Goal: Communication & Community: Answer question/provide support

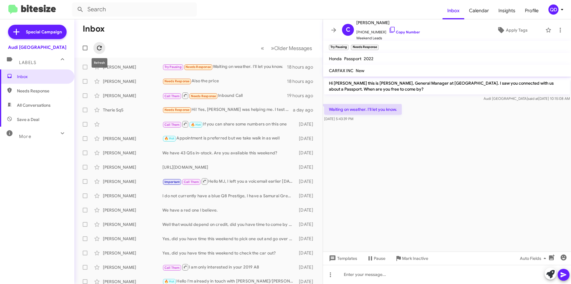
click at [102, 49] on icon at bounding box center [99, 47] width 7 height 7
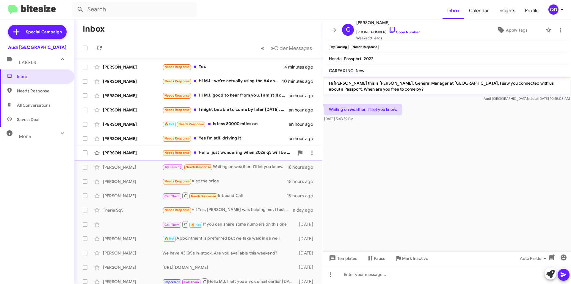
click at [226, 154] on div "Needs Response Hello, just wondering when 2026 q5 will be available? Thanks" at bounding box center [229, 152] width 132 height 7
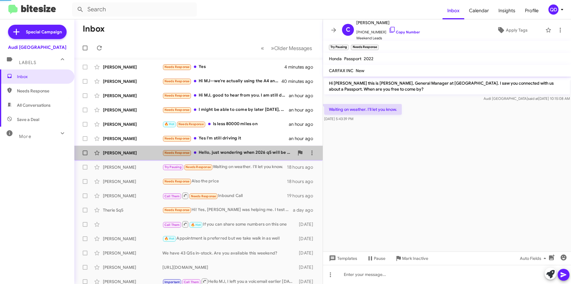
scroll to position [282, 0]
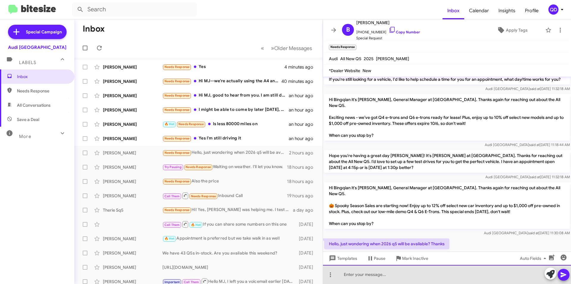
click at [371, 270] on div at bounding box center [447, 274] width 248 height 19
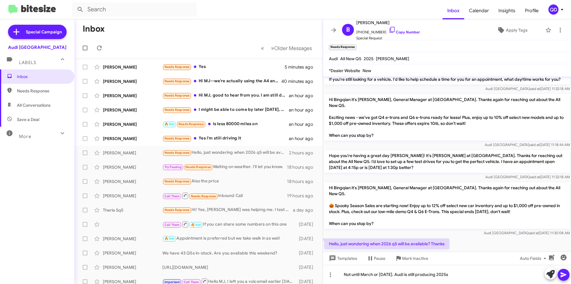
click at [563, 277] on icon at bounding box center [563, 274] width 7 height 7
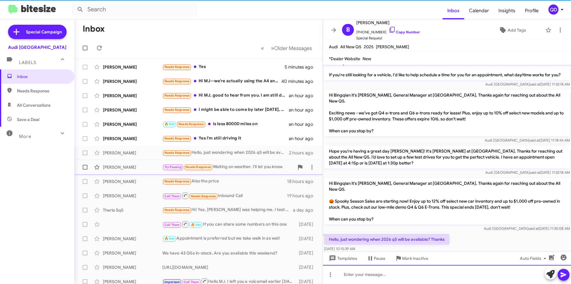
scroll to position [292, 0]
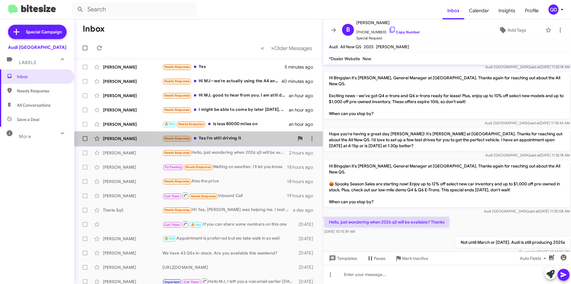
click at [229, 138] on div "Needs Response Yes I'm still driving it" at bounding box center [229, 138] width 132 height 7
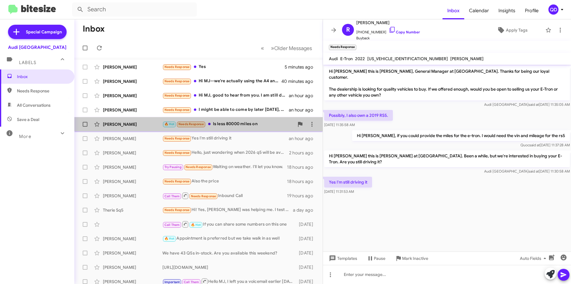
click at [237, 121] on div "🔥 Hot Needs Response Is less 80000 miles on" at bounding box center [229, 124] width 132 height 7
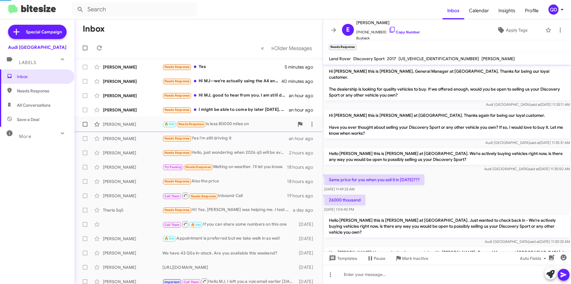
scroll to position [96, 0]
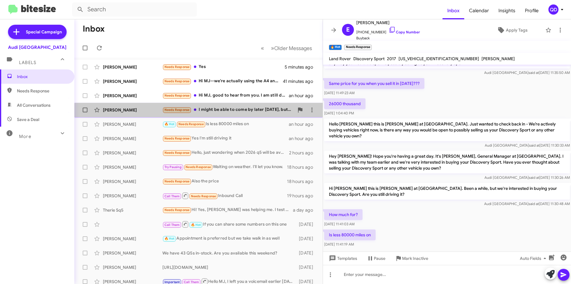
click at [220, 113] on div "Needs Response I might be able to come by later [DATE], but I have almost 60,00…" at bounding box center [229, 109] width 132 height 7
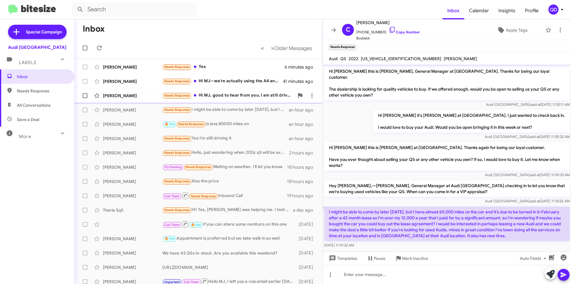
click at [240, 98] on div "Needs Response Hi MJ, good to hear from you. I am still driving my Q3. Would yo…" at bounding box center [229, 95] width 132 height 7
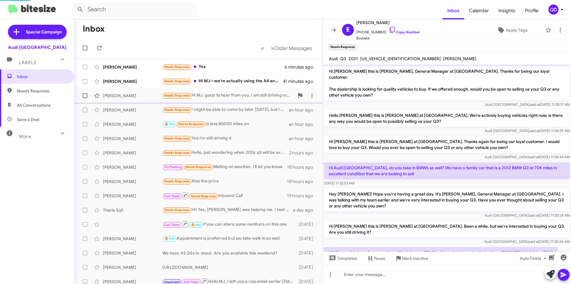
scroll to position [13, 0]
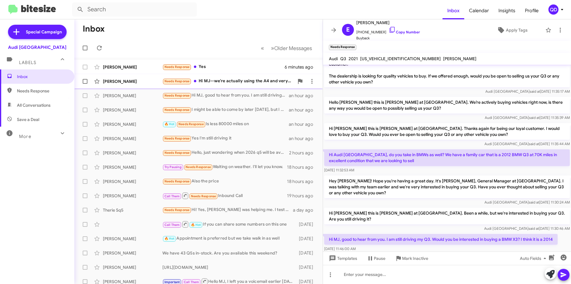
click at [248, 78] on div "Needs Response Hi MJ--we're actually using the A4 and very happy with it. We're…" at bounding box center [229, 81] width 132 height 7
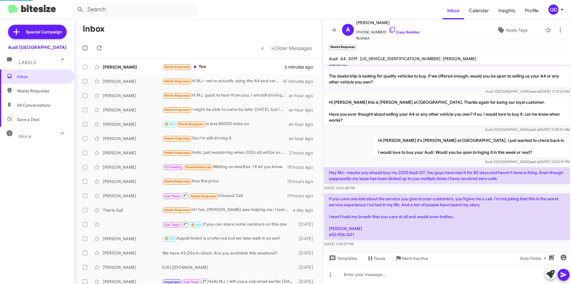
scroll to position [112, 0]
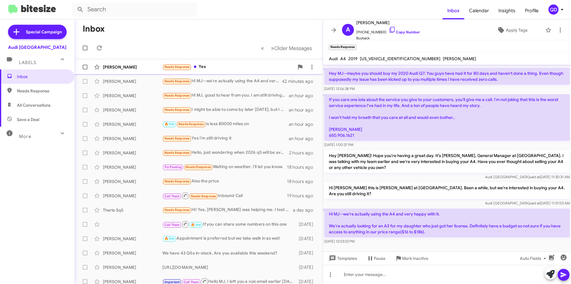
click at [238, 67] on div "Needs Response Yes" at bounding box center [229, 66] width 132 height 7
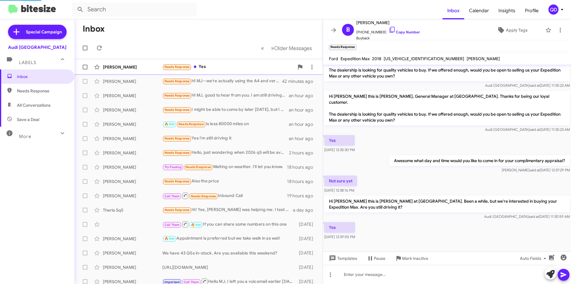
scroll to position [7, 0]
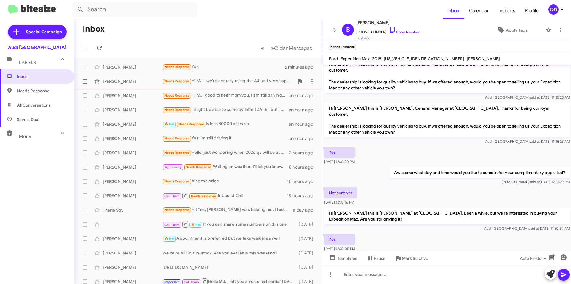
click at [238, 79] on div "Needs Response Hi MJ--we're actually using the A4 and very happy with it. We're…" at bounding box center [229, 81] width 132 height 7
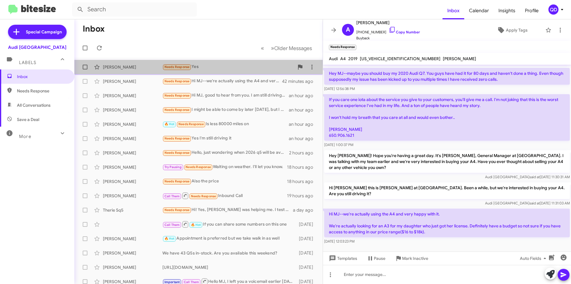
click at [237, 70] on div "Needs Response Yes" at bounding box center [229, 66] width 132 height 7
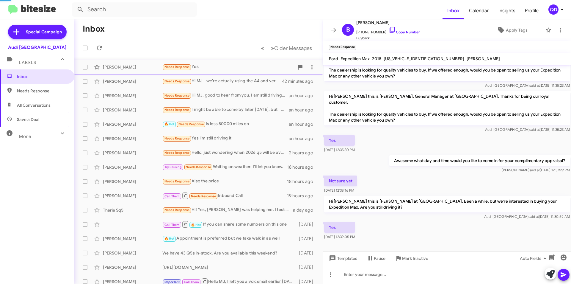
scroll to position [7, 0]
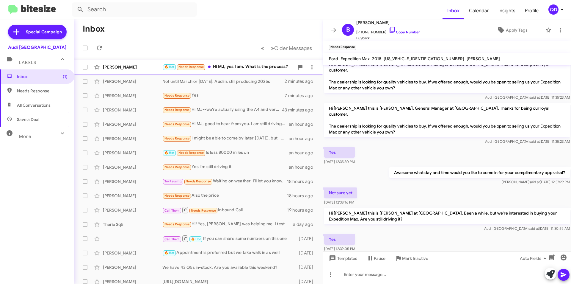
click at [242, 71] on div "[PERSON_NAME] 🔥 Hot Needs Response Hi MJ, yes I am. What is the process? a few …" at bounding box center [198, 67] width 239 height 12
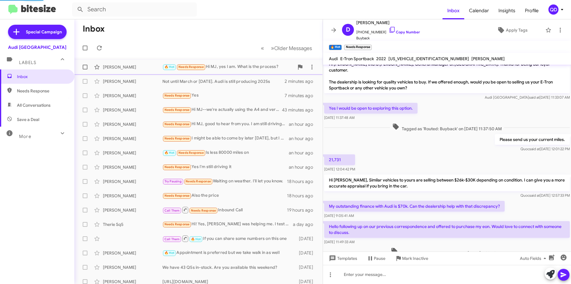
scroll to position [131, 0]
